Goal: Transaction & Acquisition: Purchase product/service

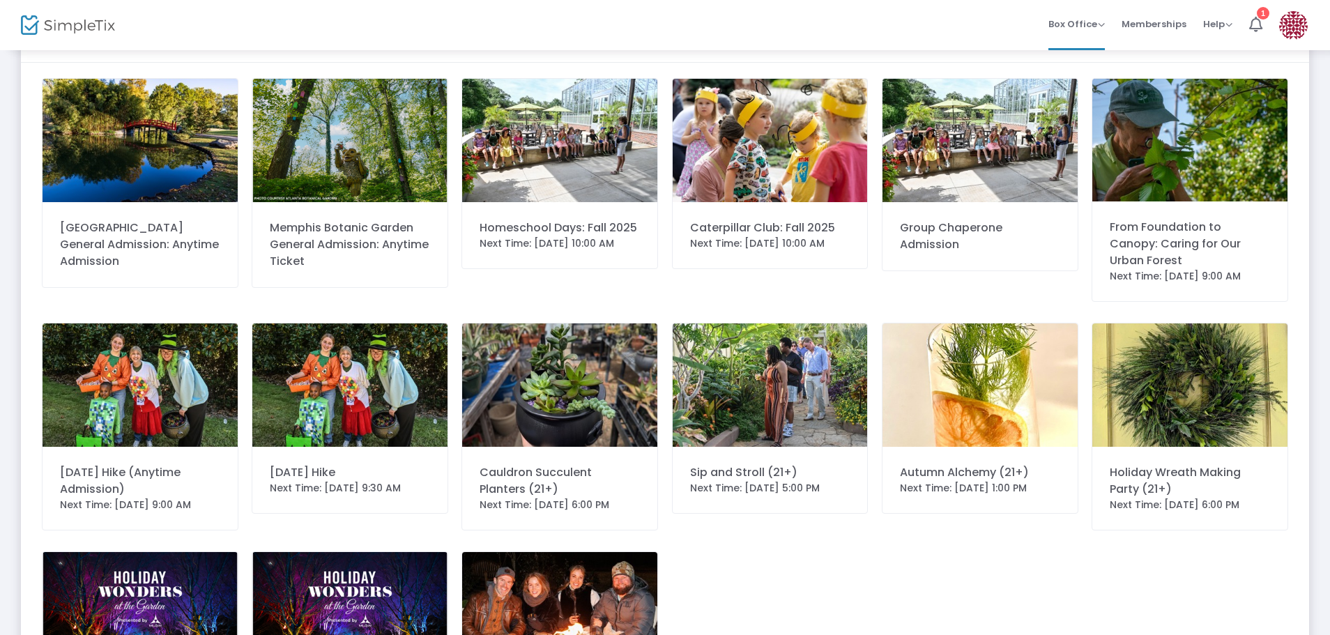
scroll to position [64, 0]
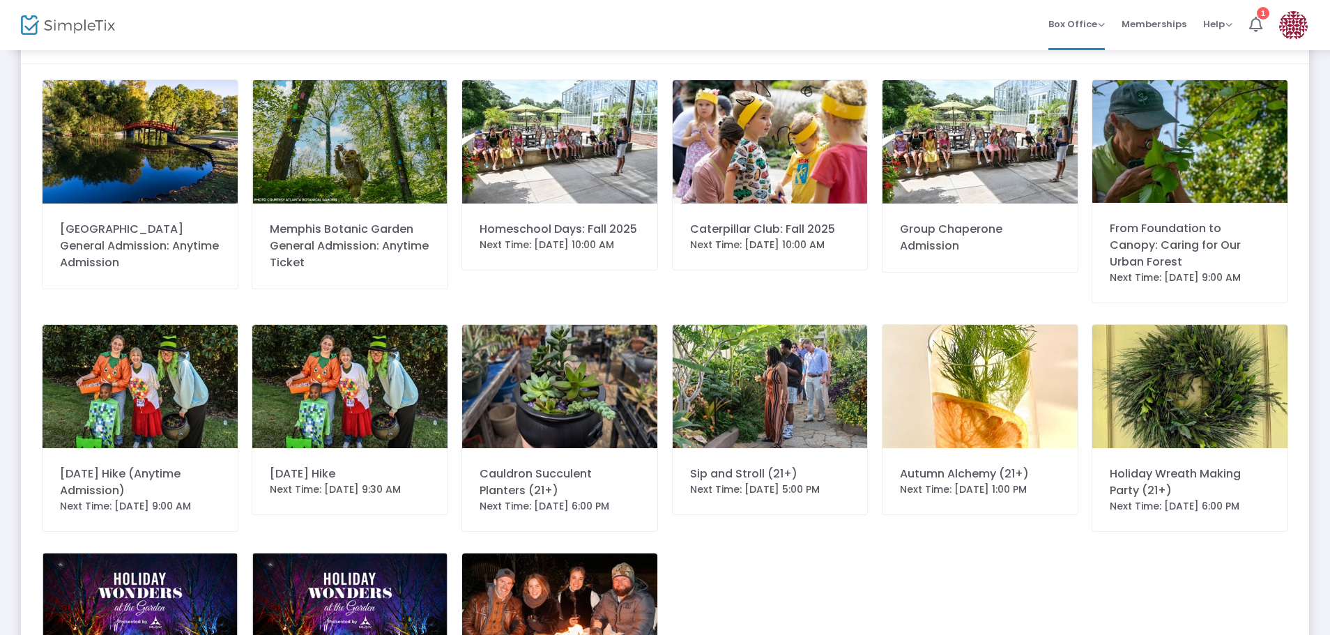
click at [1227, 240] on div "From Foundation to Canopy: Caring for Our Urban Forest" at bounding box center [1190, 245] width 160 height 50
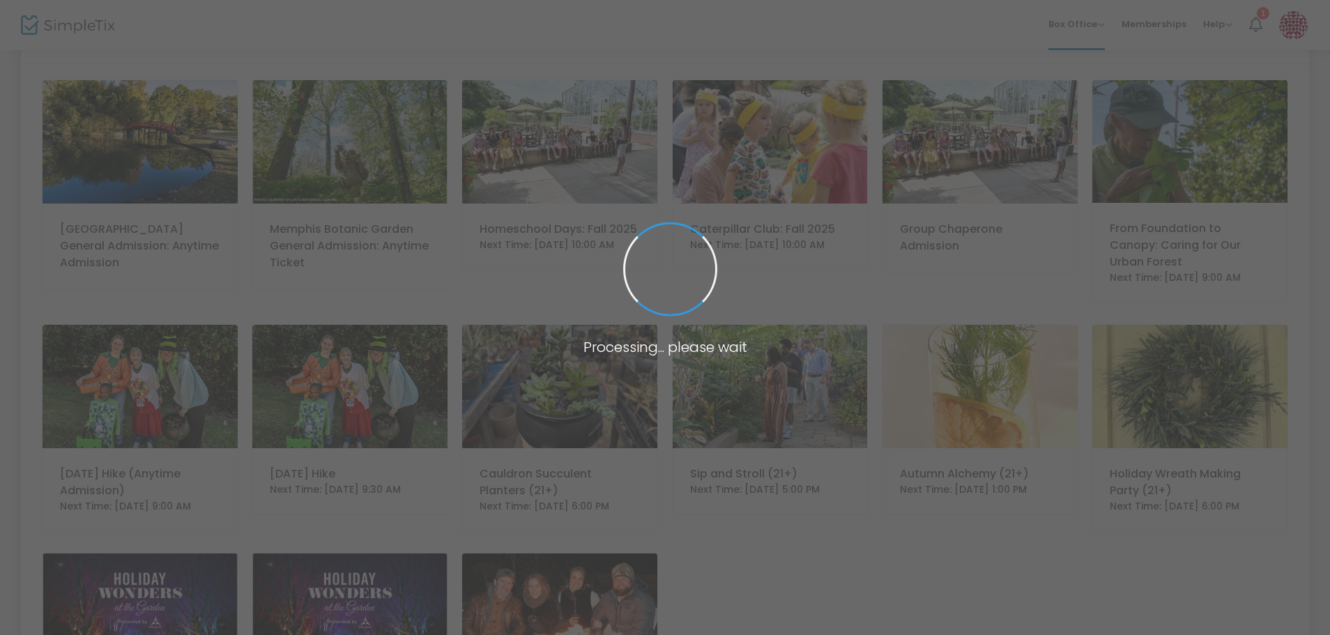
scroll to position [0, 0]
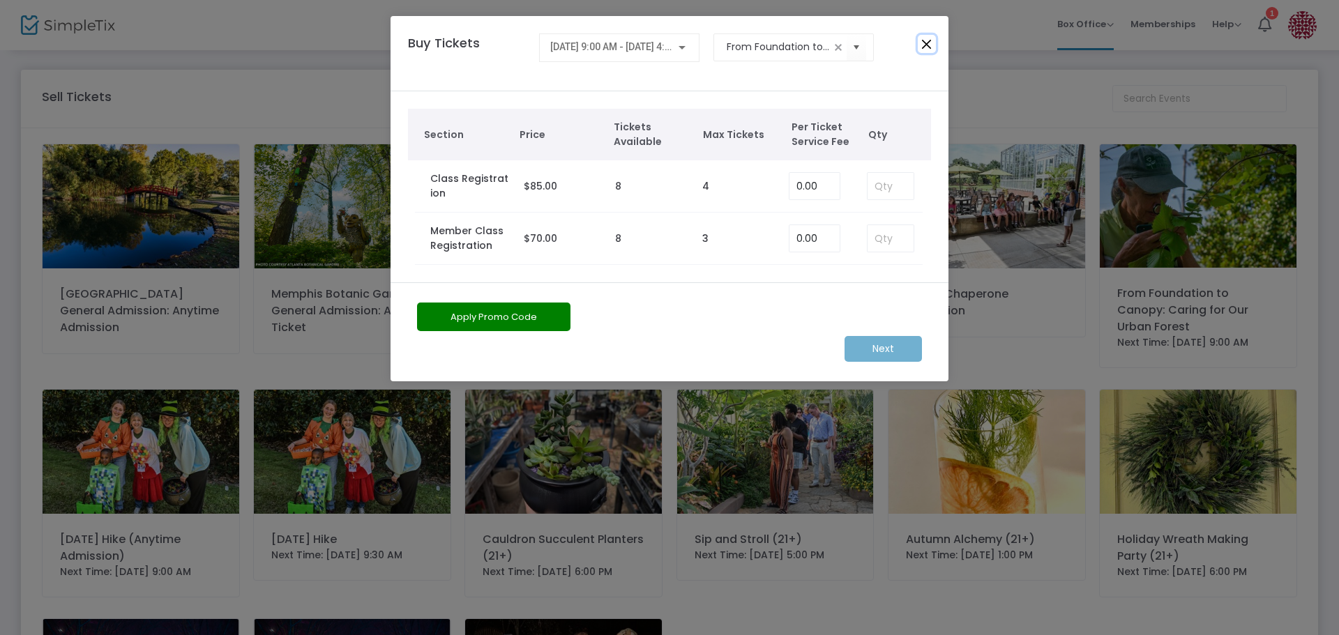
click at [926, 45] on button "Close" at bounding box center [927, 44] width 18 height 18
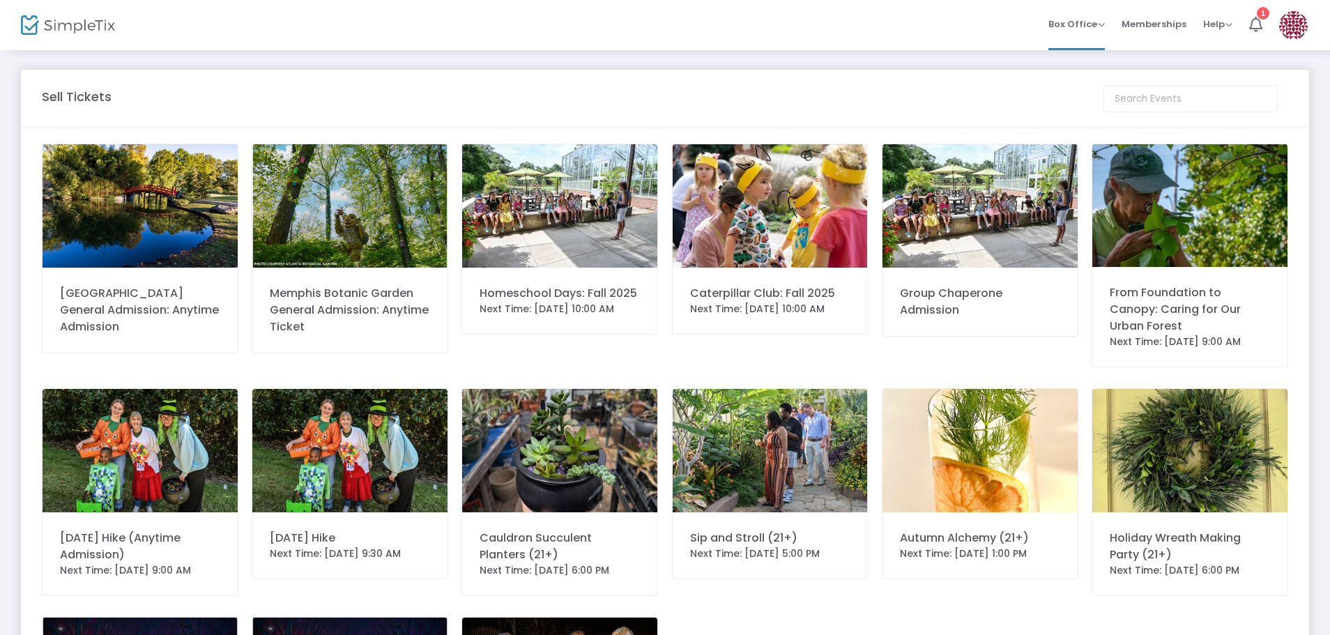
click at [1191, 298] on div "From Foundation to Canopy: Caring for Our Urban Forest" at bounding box center [1190, 309] width 160 height 50
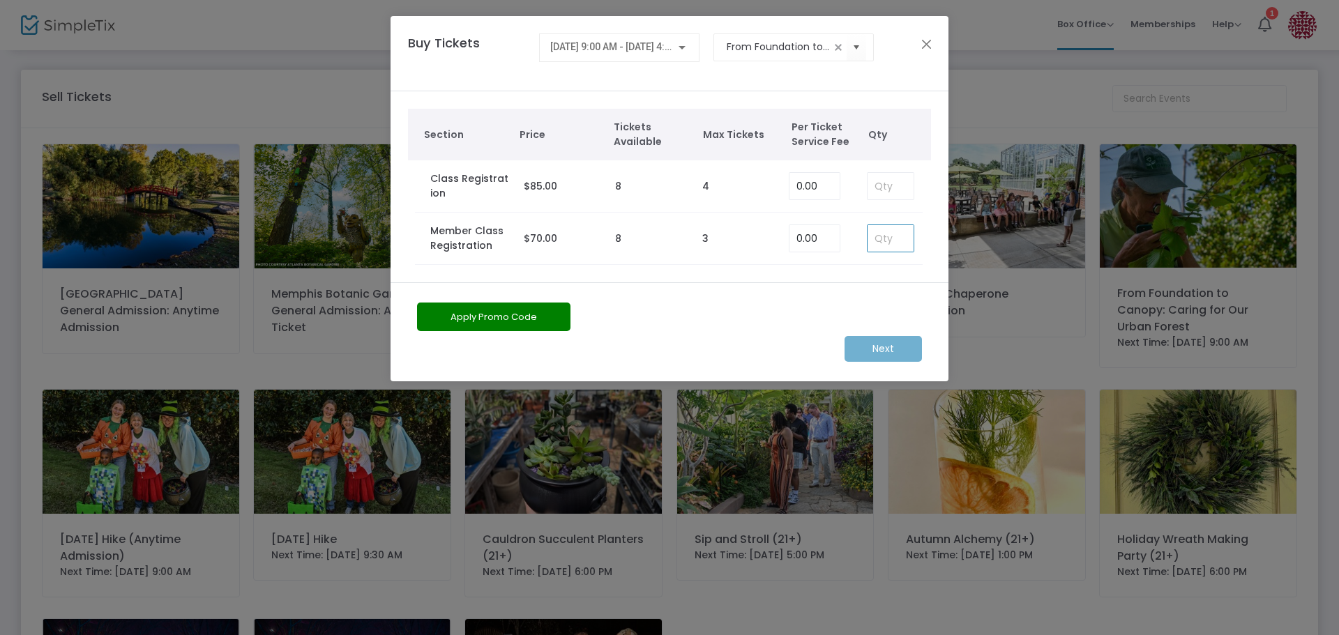
click at [883, 242] on input at bounding box center [890, 238] width 46 height 26
type input "1"
click at [876, 341] on m-button "Next" at bounding box center [882, 349] width 77 height 26
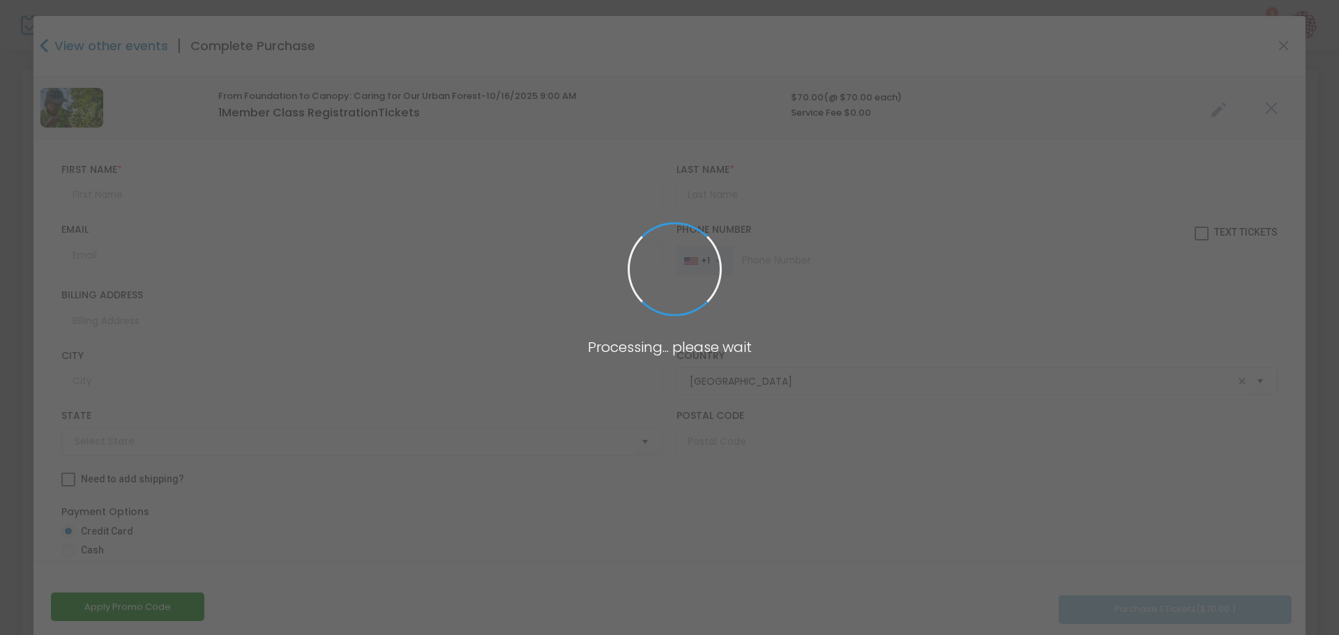
type input "[US_STATE]"
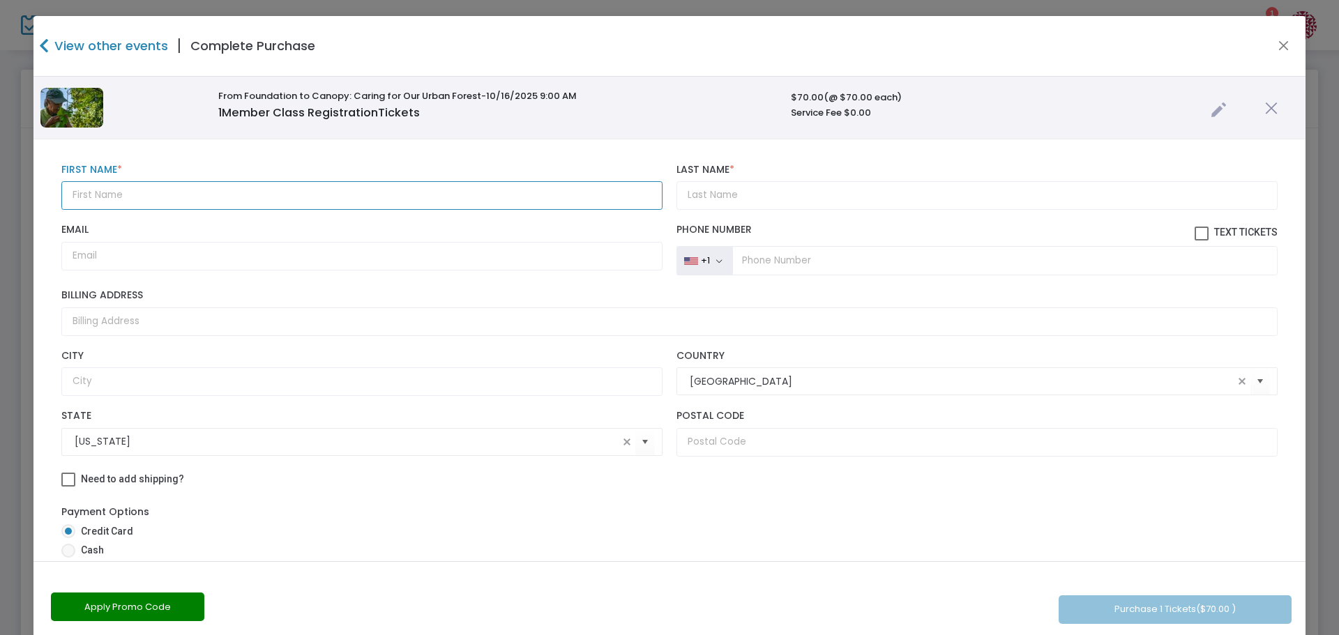
click at [117, 188] on input "text" at bounding box center [361, 195] width 601 height 29
type input "Pat"
type input "[PERSON_NAME]"
click at [91, 261] on input "Email" at bounding box center [361, 256] width 601 height 29
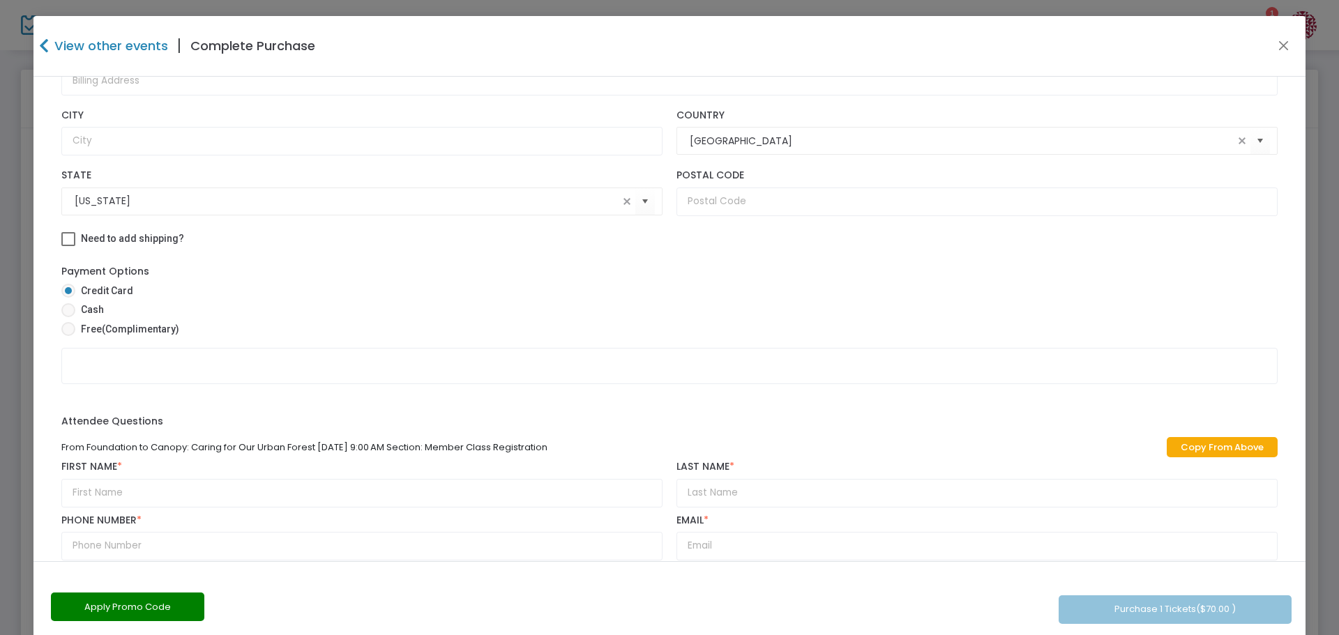
scroll to position [257, 0]
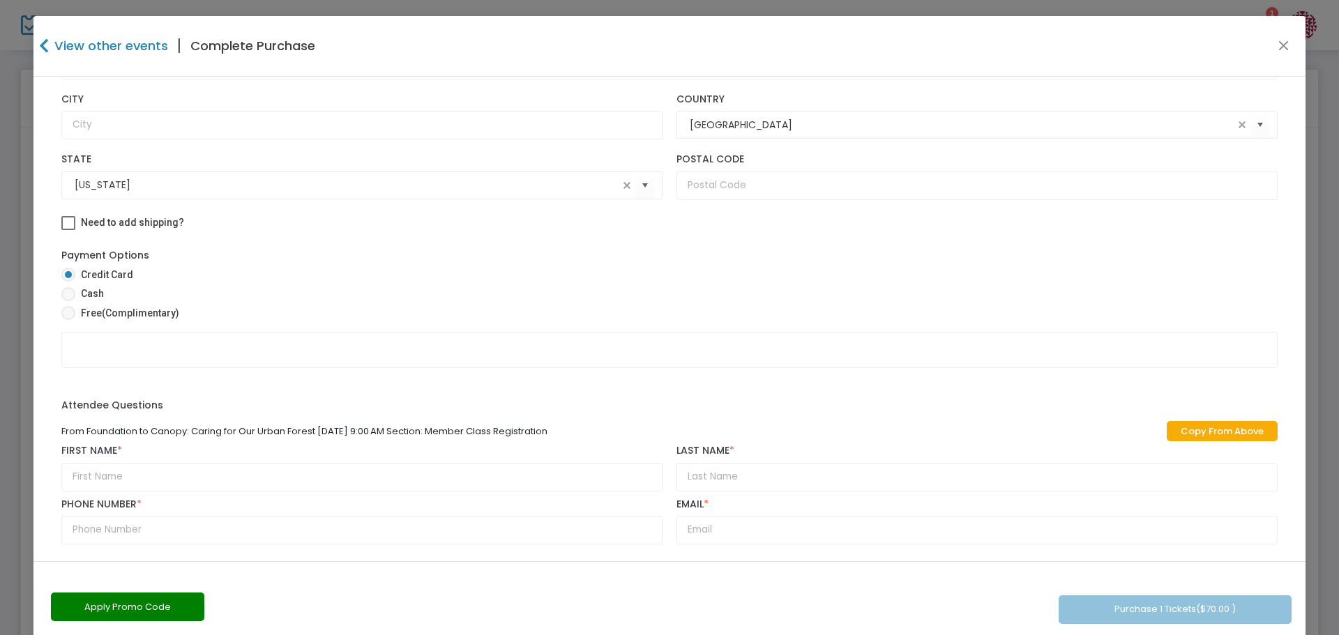
click at [70, 291] on span at bounding box center [68, 294] width 14 height 14
click at [68, 301] on input "Cash" at bounding box center [68, 301] width 1 height 1
radio input "true"
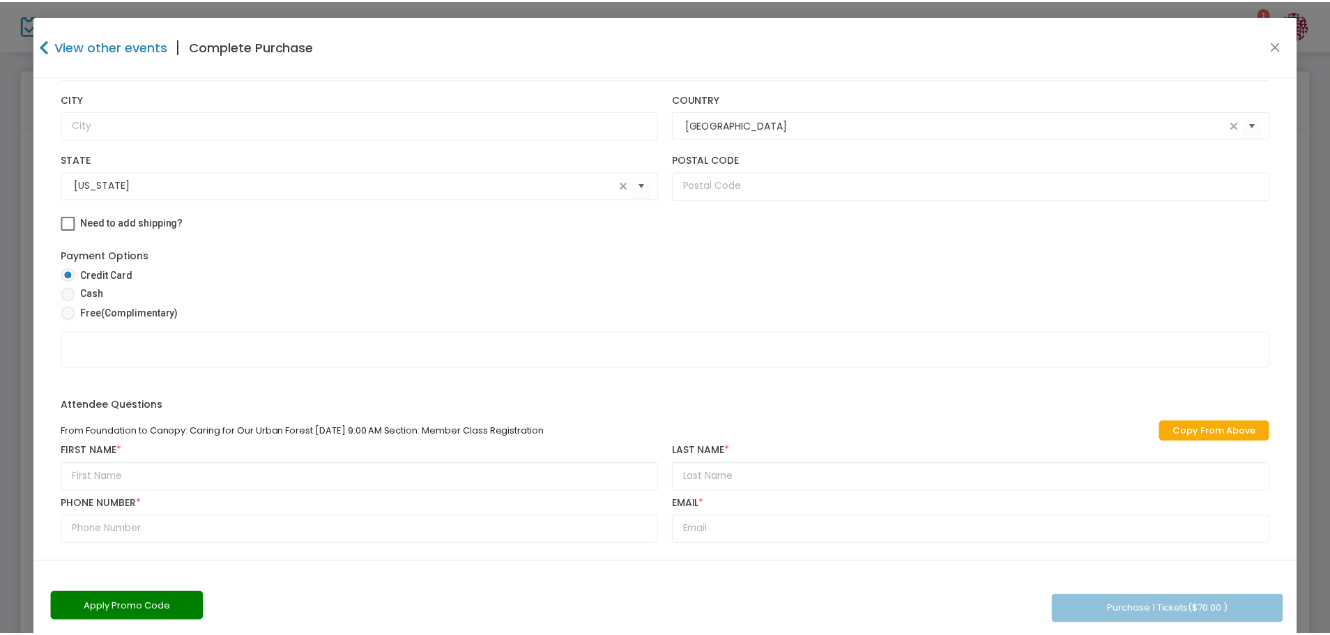
scroll to position [199, 0]
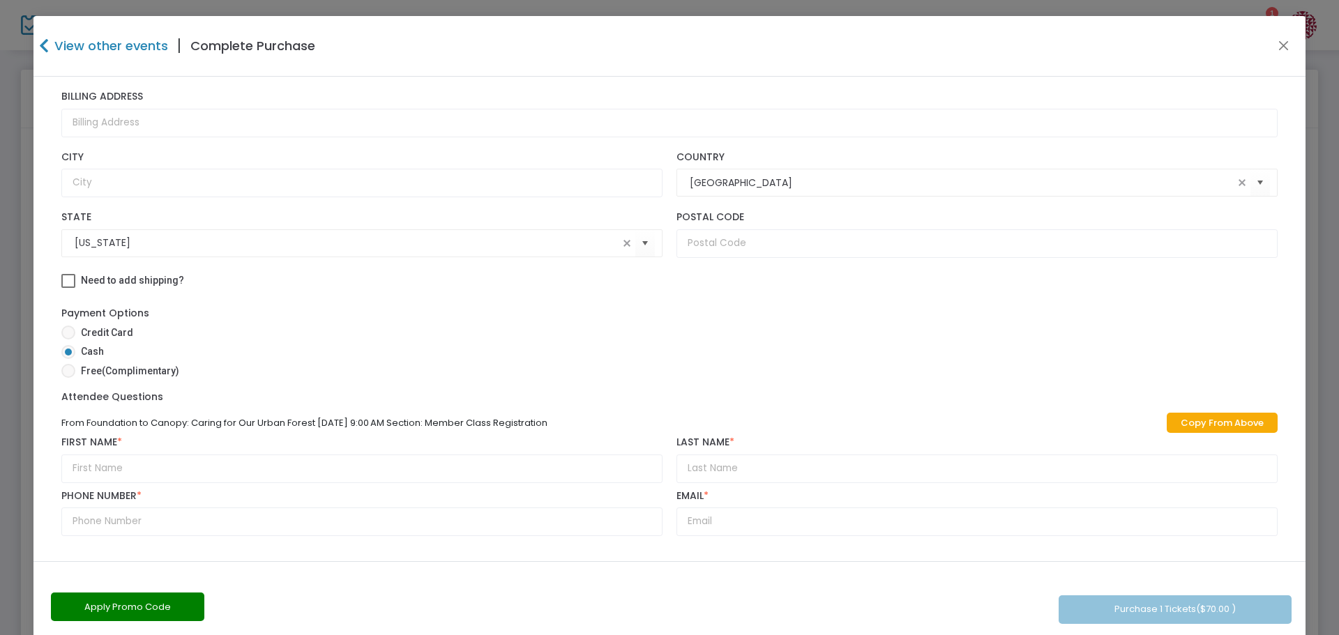
click at [1199, 421] on link "Copy From Above" at bounding box center [1221, 423] width 111 height 20
type input "Pat"
type input "[PERSON_NAME]"
click at [1179, 608] on div "Apply Promo Code Purchase 1 Tickets ($70.00 )" at bounding box center [669, 602] width 1272 height 82
drag, startPoint x: 117, startPoint y: 519, endPoint x: 123, endPoint y: 526, distance: 8.4
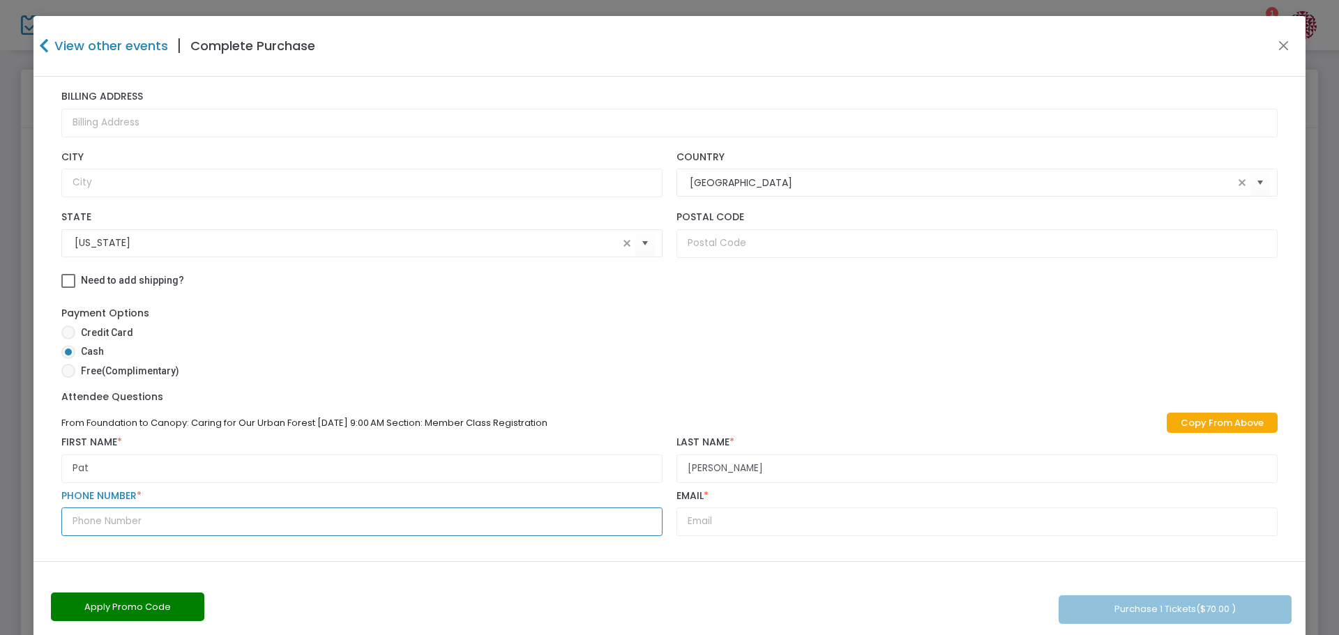
click at [122, 526] on input "text" at bounding box center [361, 522] width 601 height 29
type input "[PHONE_NUMBER]"
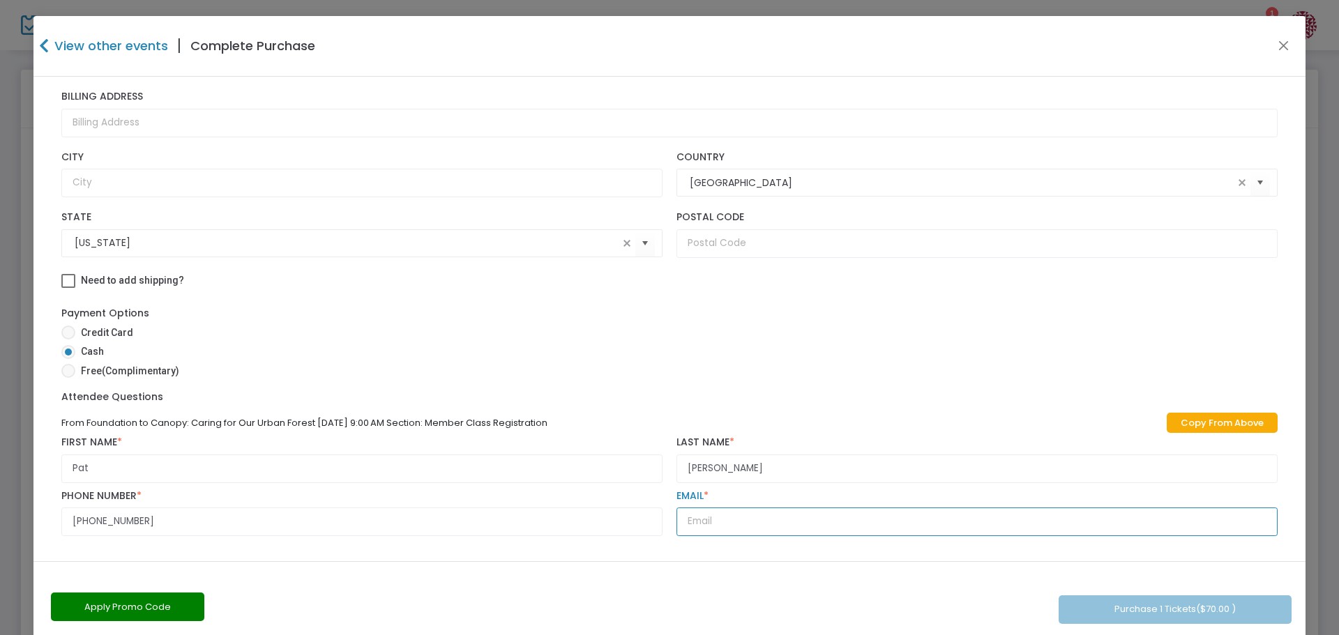
click at [747, 528] on input "text" at bounding box center [976, 522] width 601 height 29
type input "T"
type input "[EMAIL_ADDRESS][DOMAIN_NAME]"
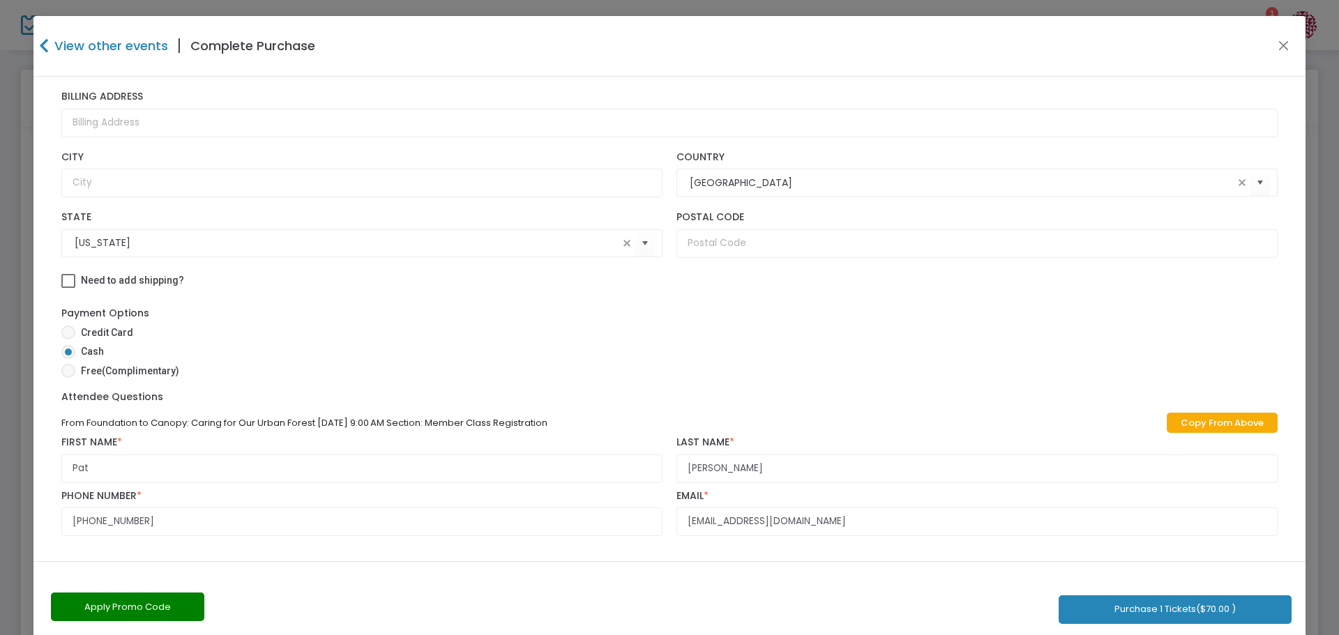
click at [1137, 609] on button "Purchase 1 Tickets ($70.00 )" at bounding box center [1174, 609] width 233 height 29
